Goal: Task Accomplishment & Management: Use online tool/utility

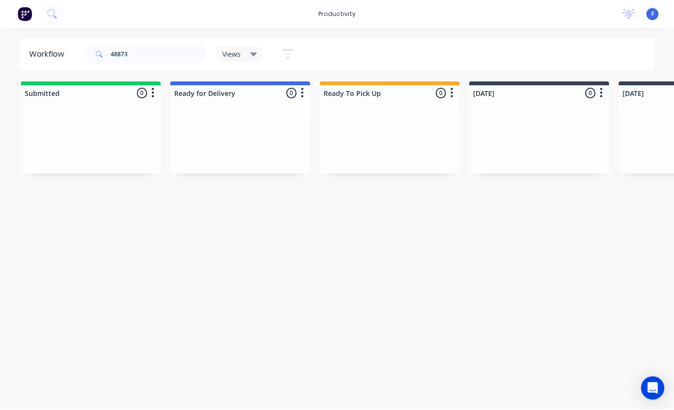
scroll to position [13, 0]
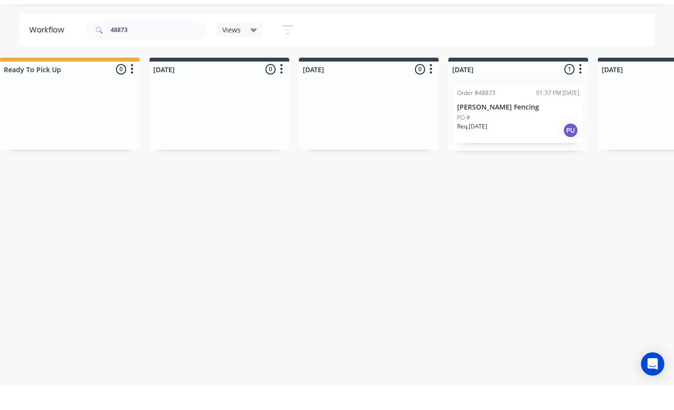
click at [507, 138] on div "PO #" at bounding box center [518, 142] width 122 height 9
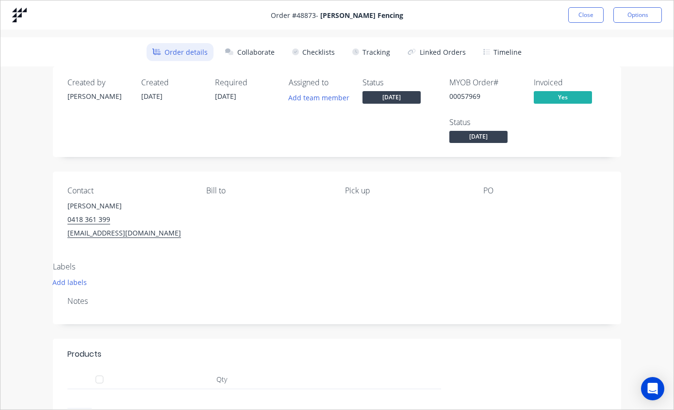
click at [381, 48] on button "Tracking" at bounding box center [370, 52] width 49 height 18
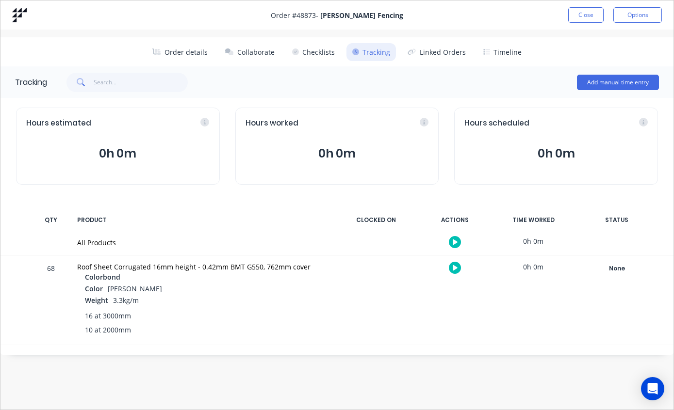
click at [613, 265] on div "None" at bounding box center [616, 268] width 70 height 13
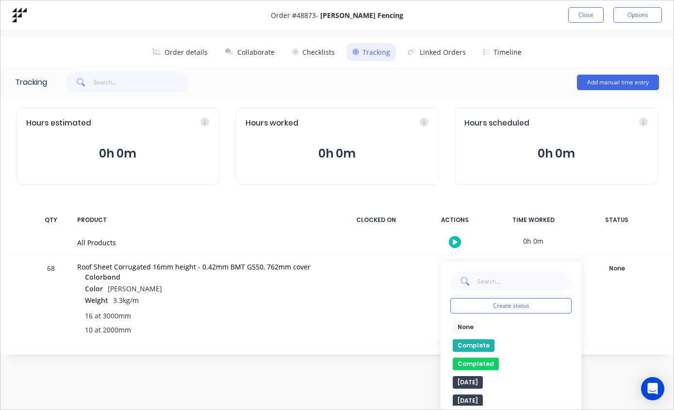
click at [477, 341] on button "Complete" at bounding box center [473, 345] width 42 height 13
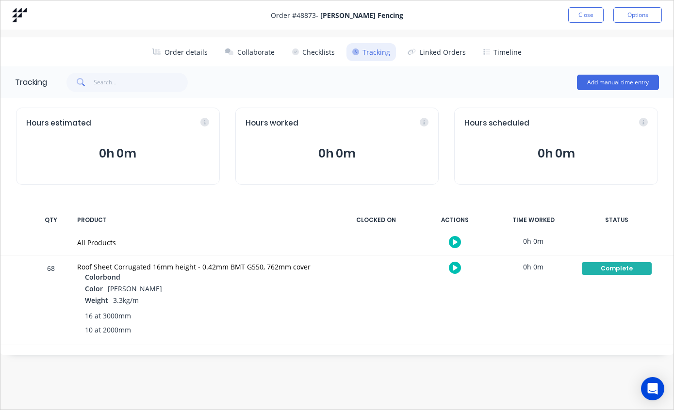
click at [585, 20] on button "Close" at bounding box center [585, 15] width 35 height 16
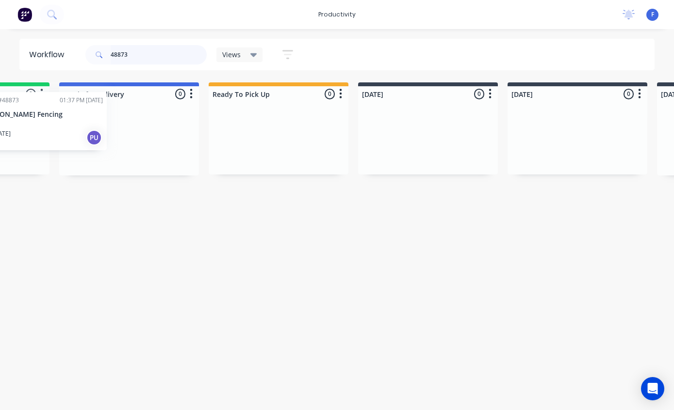
scroll to position [19, 101]
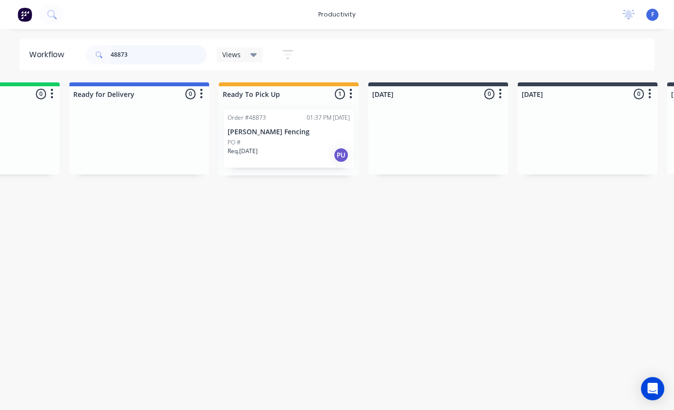
click at [174, 64] on input "48873" at bounding box center [159, 54] width 96 height 19
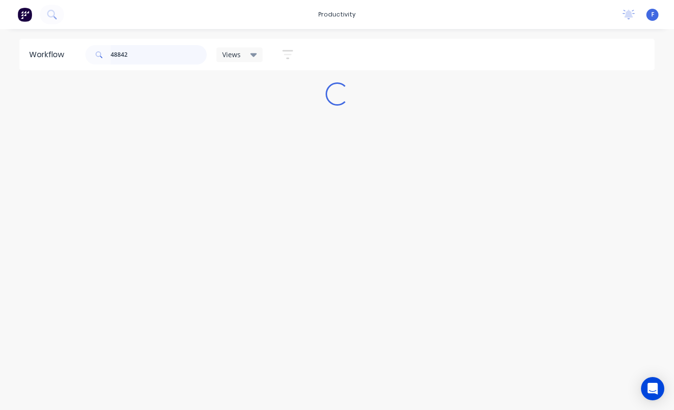
scroll to position [19, 0]
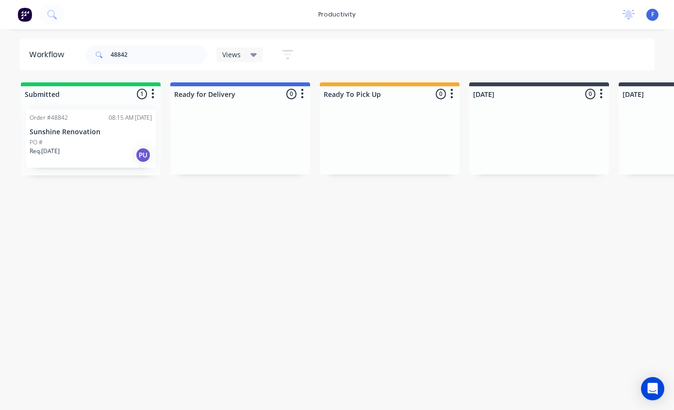
click at [76, 128] on p "Sunshine Renovation" at bounding box center [91, 132] width 122 height 8
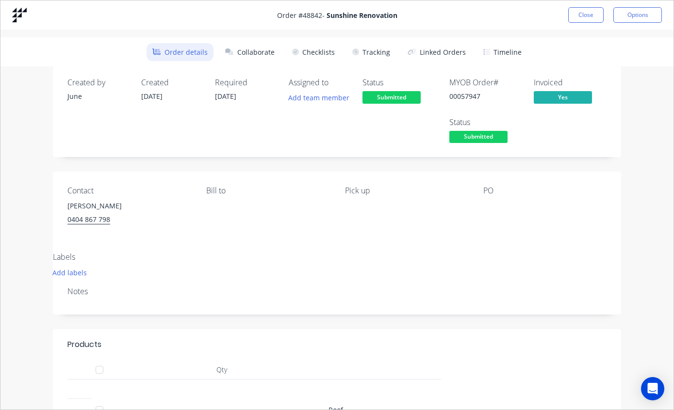
click at [380, 49] on button "Tracking" at bounding box center [370, 52] width 49 height 18
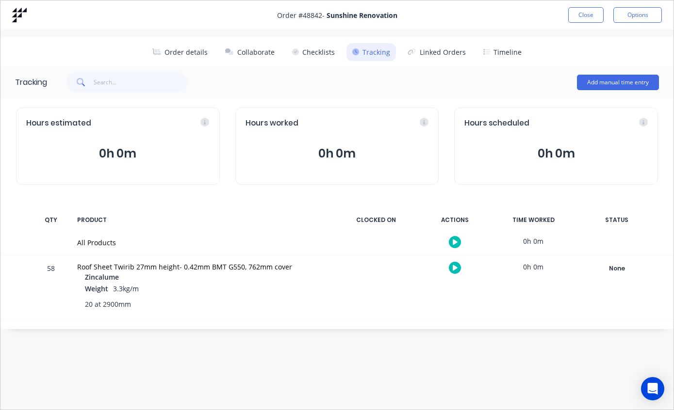
click at [612, 264] on div "None" at bounding box center [616, 268] width 70 height 13
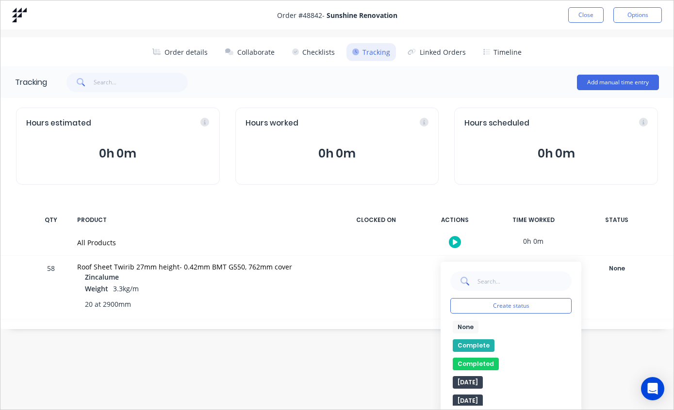
click at [479, 339] on button "Complete" at bounding box center [473, 345] width 42 height 13
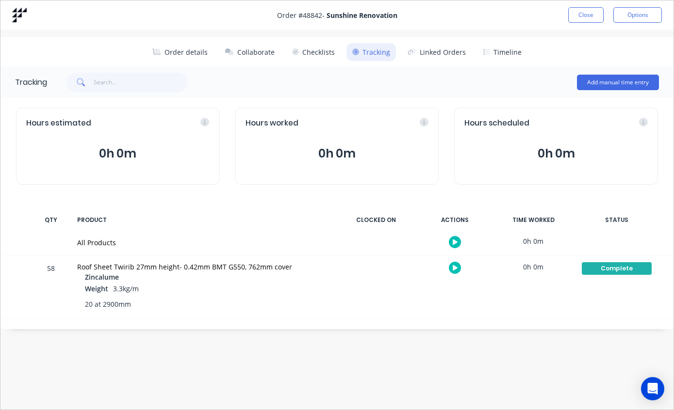
click at [571, 13] on button "Close" at bounding box center [585, 15] width 35 height 16
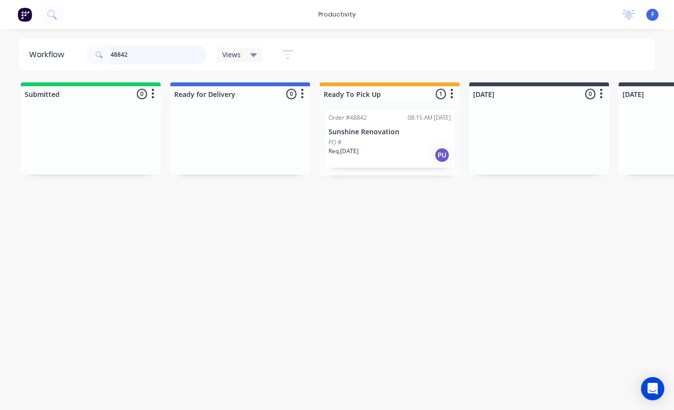
click at [165, 54] on input "48842" at bounding box center [159, 54] width 96 height 19
type input "4"
